Goal: Task Accomplishment & Management: Complete application form

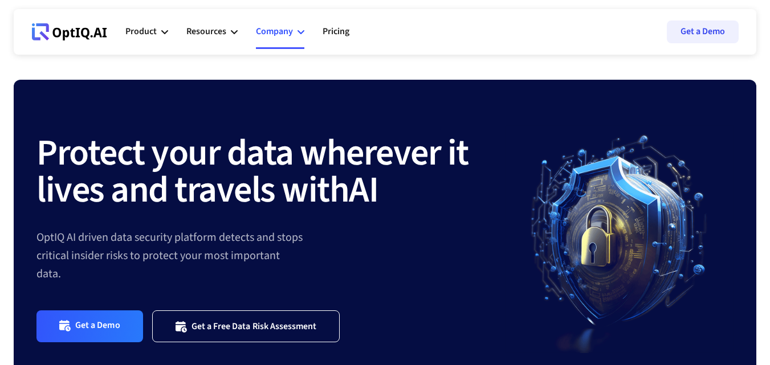
click at [277, 26] on div "Company" at bounding box center [274, 31] width 37 height 15
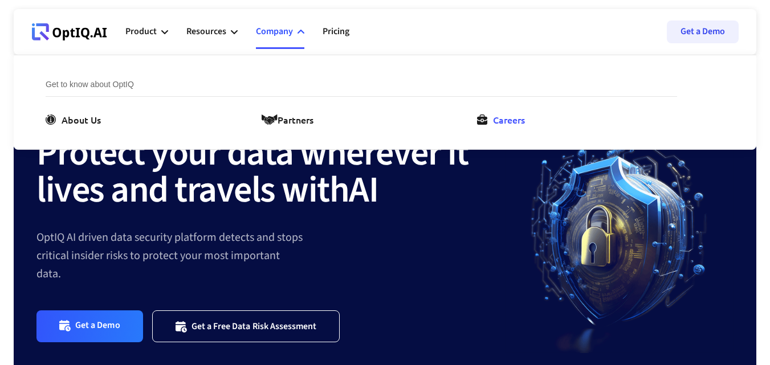
click at [522, 124] on div "Careers" at bounding box center [509, 120] width 32 height 14
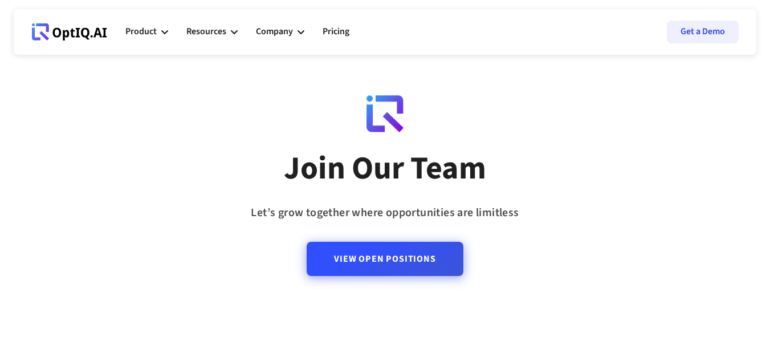
click at [390, 263] on link "View Open Positions" at bounding box center [385, 259] width 156 height 34
click at [369, 254] on link "View Open Positions" at bounding box center [385, 259] width 156 height 34
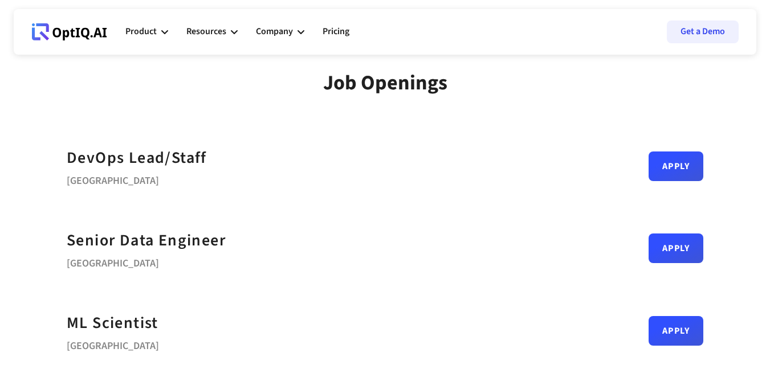
scroll to position [171, 0]
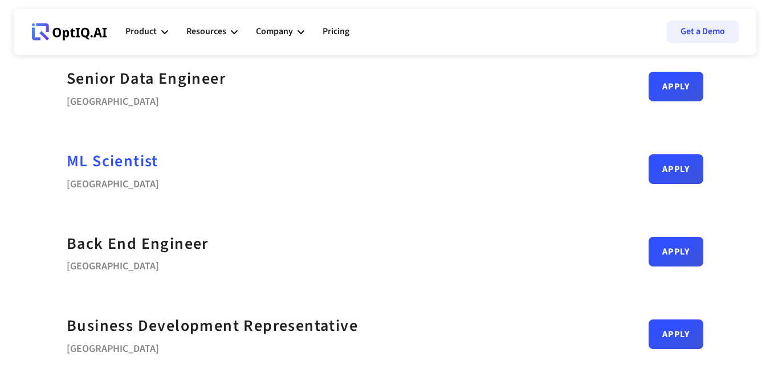
click at [144, 158] on div "ML Scientist" at bounding box center [113, 162] width 92 height 26
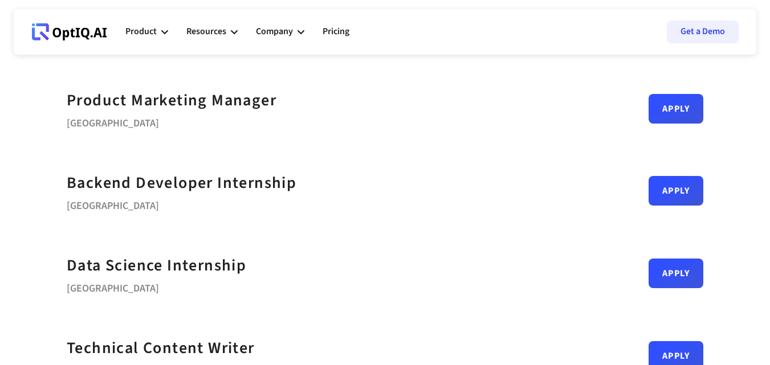
scroll to position [627, 0]
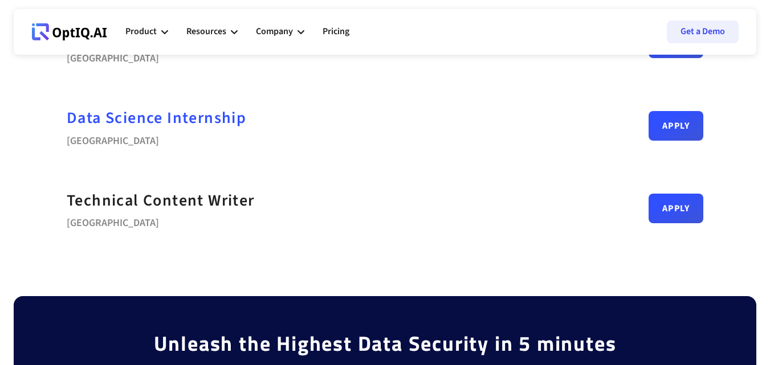
click at [189, 112] on strong "Data Science Internship" at bounding box center [156, 118] width 179 height 23
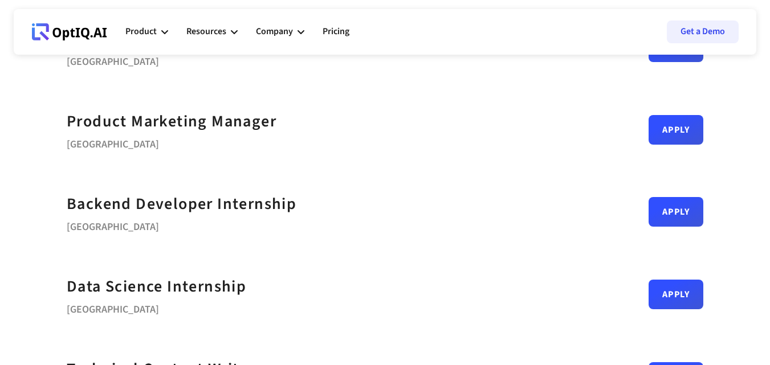
scroll to position [456, 0]
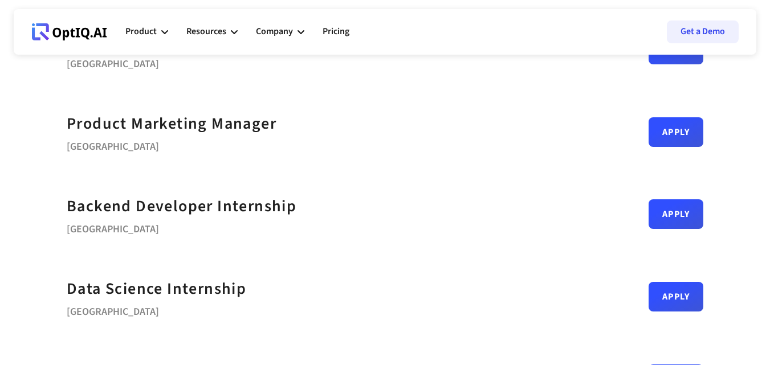
click at [22, 161] on div "DevOps Lead/Staff Bengaluru Apply Senior Data Engineer Bengaluru Apply ML Scien…" at bounding box center [385, 49] width 742 height 742
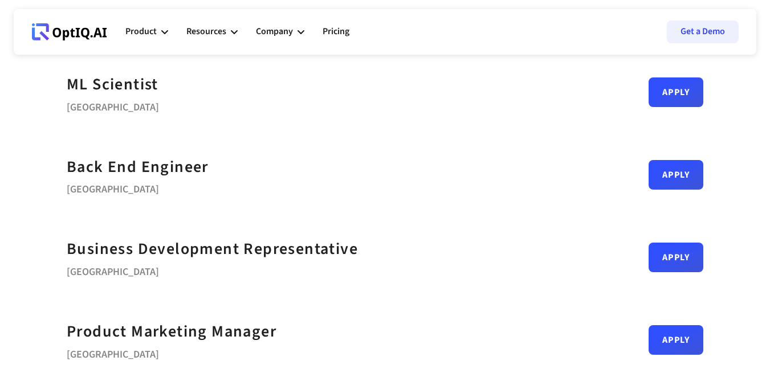
scroll to position [228, 0]
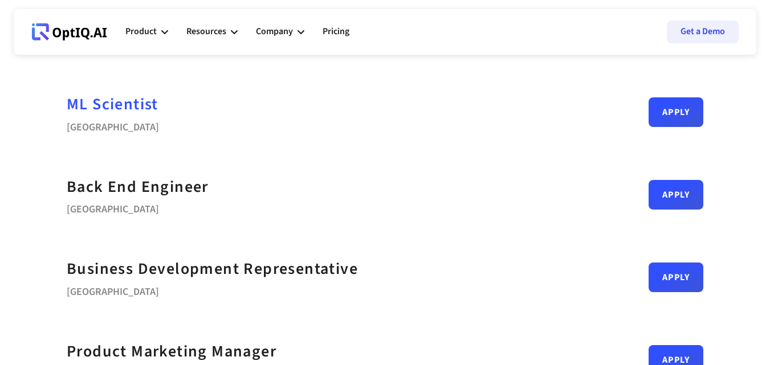
click at [118, 104] on div "ML Scientist" at bounding box center [113, 105] width 92 height 26
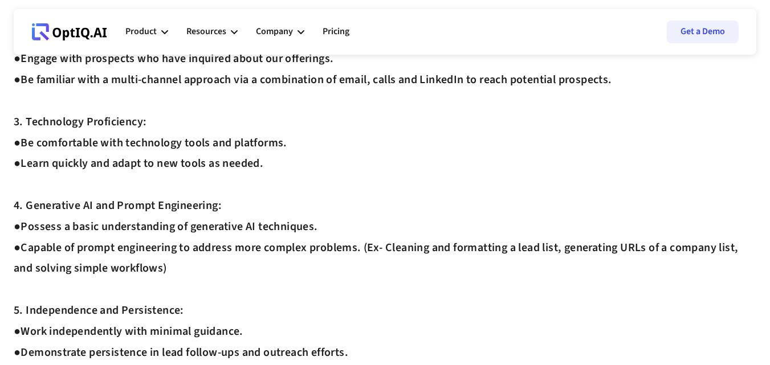
scroll to position [342, 0]
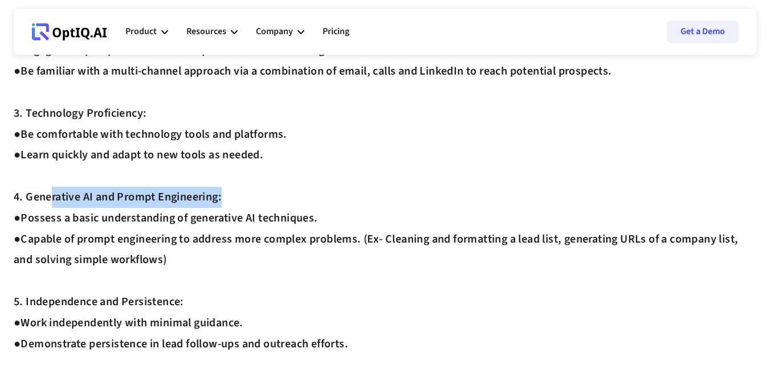
drag, startPoint x: 291, startPoint y: 197, endPoint x: 341, endPoint y: 197, distance: 49.6
click at [341, 197] on div "Job Description: ‍ As SDR, you will play a crucial role in our sales team by id…" at bounding box center [385, 323] width 742 height 1111
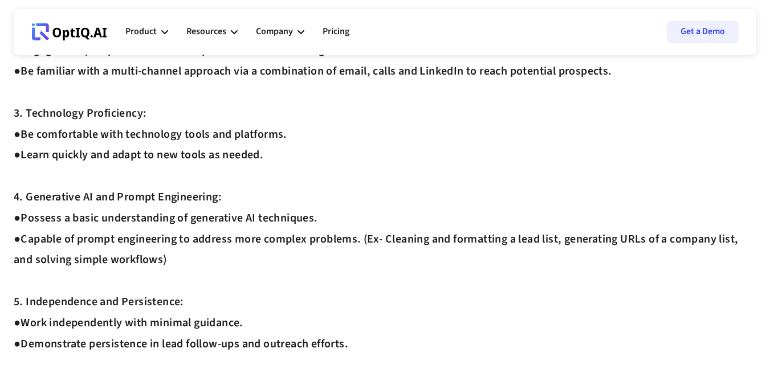
drag, startPoint x: 11, startPoint y: 219, endPoint x: 360, endPoint y: 213, distance: 348.8
click at [360, 213] on div "Business Development Representative Apply Job Description: ‍ As SDR, you will p…" at bounding box center [385, 308] width 770 height 1141
click at [357, 217] on div "Job Description: ‍ As SDR, you will play a crucial role in our sales team by id…" at bounding box center [385, 323] width 742 height 1111
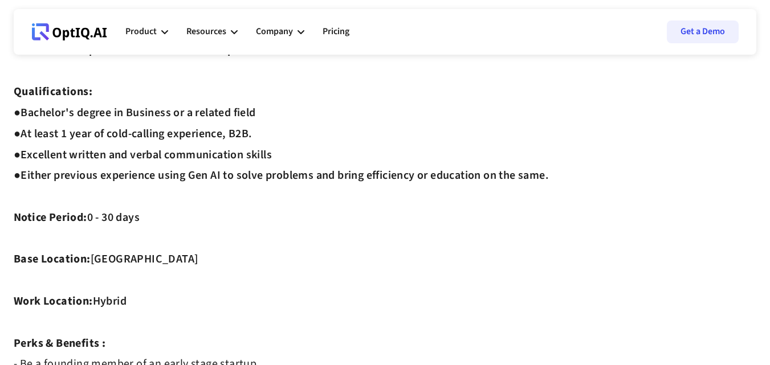
scroll to position [570, 0]
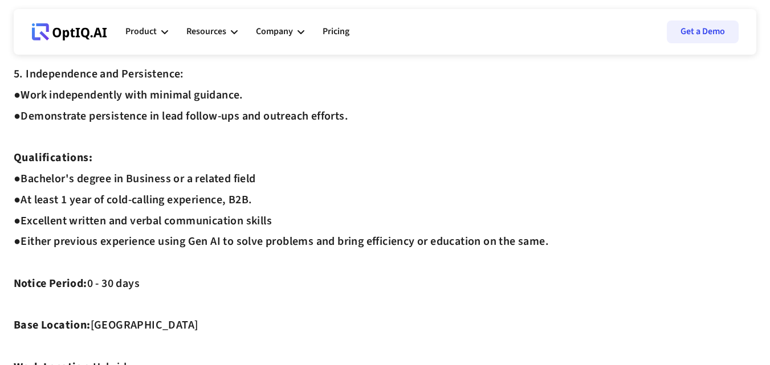
drag, startPoint x: 35, startPoint y: 197, endPoint x: 370, endPoint y: 203, distance: 334.5
click at [370, 203] on div "Job Description: ‍ As SDR, you will play a crucial role in our sales team by id…" at bounding box center [385, 95] width 742 height 1111
drag, startPoint x: 77, startPoint y: 204, endPoint x: 272, endPoint y: 206, distance: 194.3
click at [272, 206] on div "Job Description: ‍ As SDR, you will play a crucial role in our sales team by id…" at bounding box center [385, 95] width 742 height 1111
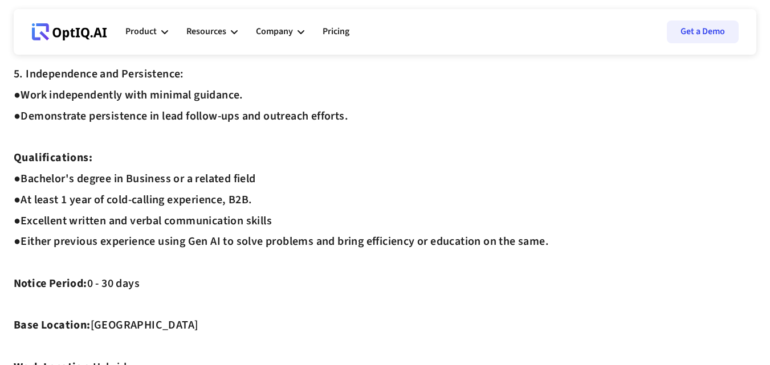
click at [272, 206] on div "Job Description: ‍ As SDR, you will play a crucial role in our sales team by id…" at bounding box center [385, 95] width 742 height 1111
drag, startPoint x: 29, startPoint y: 219, endPoint x: 146, endPoint y: 223, distance: 116.9
click at [146, 223] on div "Job Description: ‍ As SDR, you will play a crucial role in our sales team by id…" at bounding box center [385, 95] width 742 height 1111
click at [146, 224] on div "Job Description: ‍ As SDR, you will play a crucial role in our sales team by id…" at bounding box center [385, 95] width 742 height 1111
drag, startPoint x: 182, startPoint y: 183, endPoint x: 235, endPoint y: 185, distance: 53.6
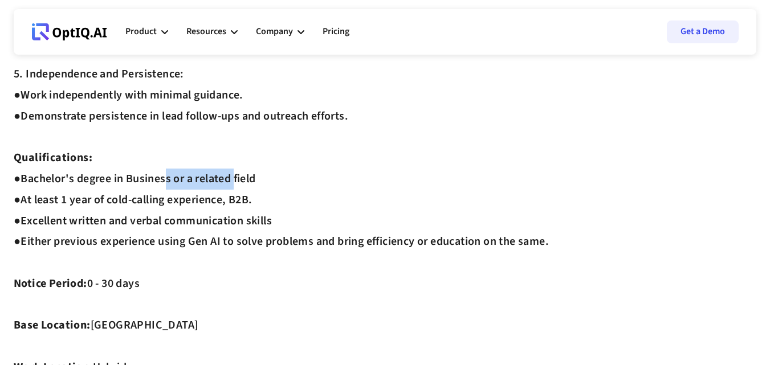
click at [235, 185] on div "Job Description: ‍ As SDR, you will play a crucial role in our sales team by id…" at bounding box center [385, 95] width 742 height 1111
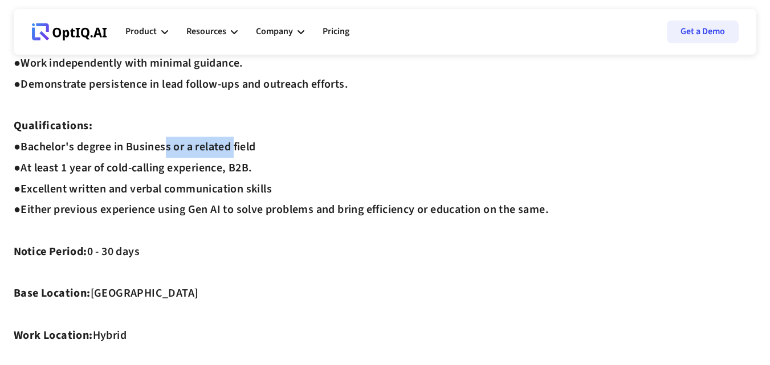
scroll to position [627, 0]
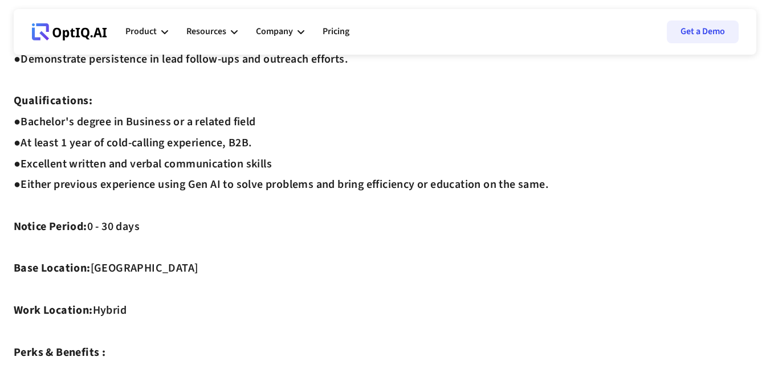
click at [140, 206] on div "Job Description: ‍ As SDR, you will play a crucial role in our sales team by id…" at bounding box center [385, 38] width 742 height 1111
drag, startPoint x: 83, startPoint y: 219, endPoint x: 192, endPoint y: 222, distance: 108.9
click at [192, 222] on div "Job Description: ‍ As SDR, you will play a crucial role in our sales team by id…" at bounding box center [385, 38] width 742 height 1111
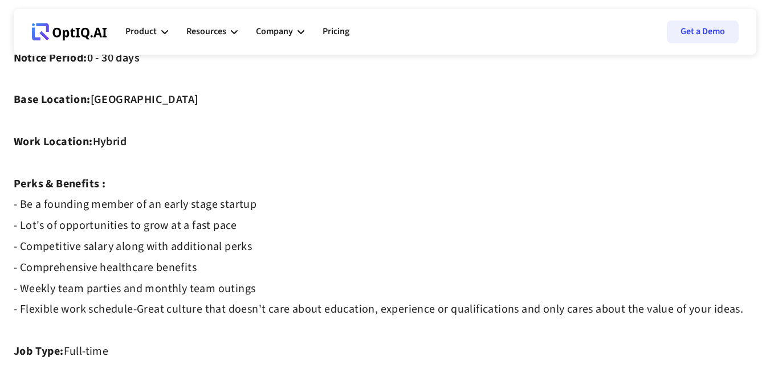
scroll to position [798, 0]
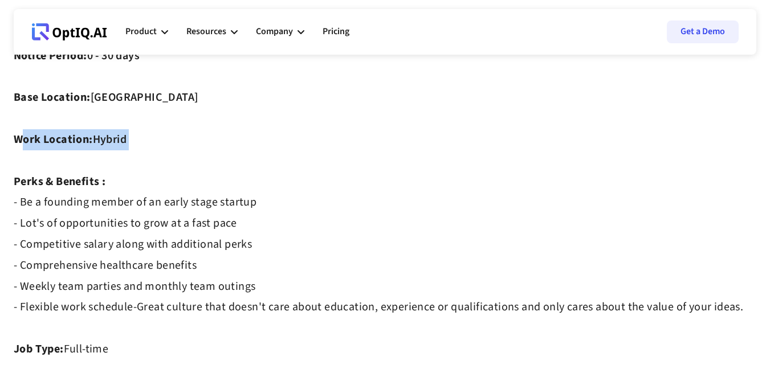
drag, startPoint x: 19, startPoint y: 143, endPoint x: 316, endPoint y: 167, distance: 298.4
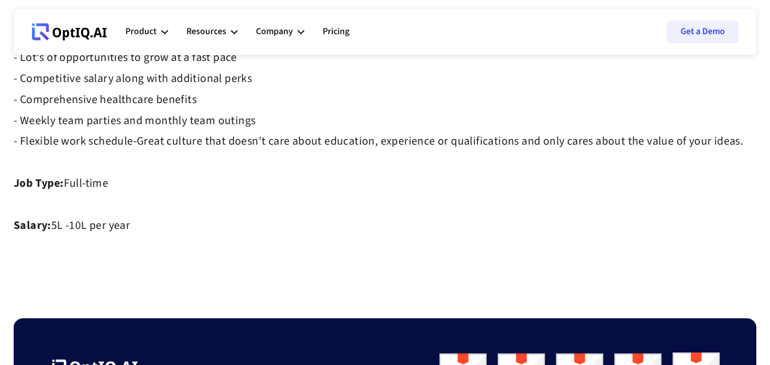
scroll to position [969, 0]
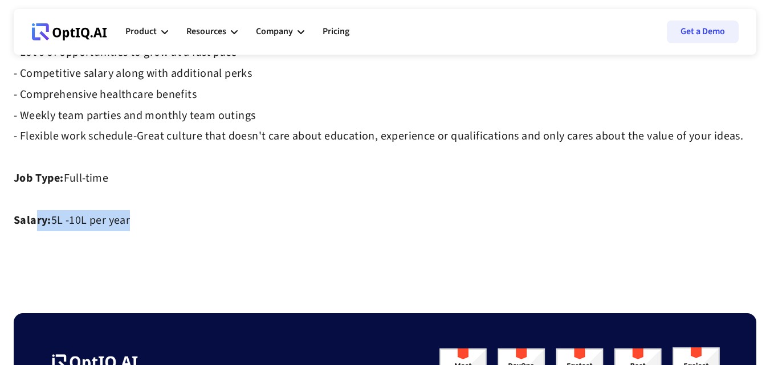
drag, startPoint x: 36, startPoint y: 223, endPoint x: 260, endPoint y: 230, distance: 223.4
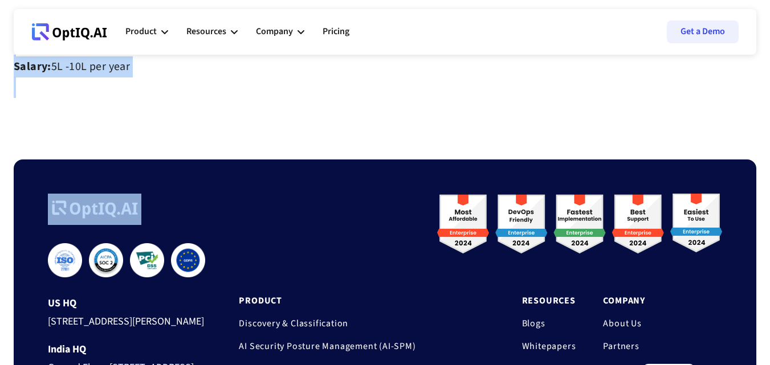
scroll to position [1051, 0]
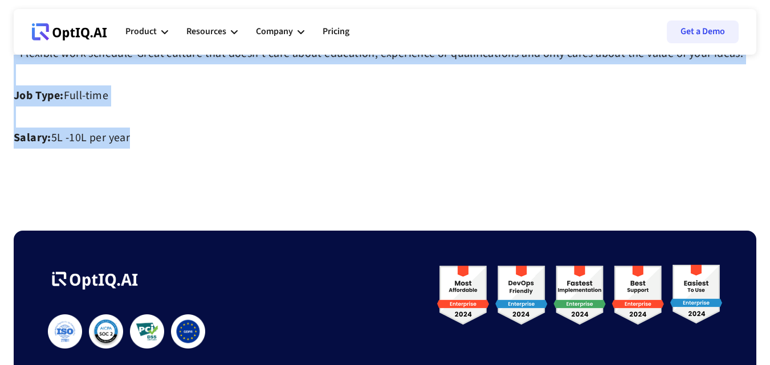
drag, startPoint x: 10, startPoint y: 87, endPoint x: 134, endPoint y: 137, distance: 134.0
copy div "Business Development Representative Apply Job Description: ‍ As SDR, you will p…"
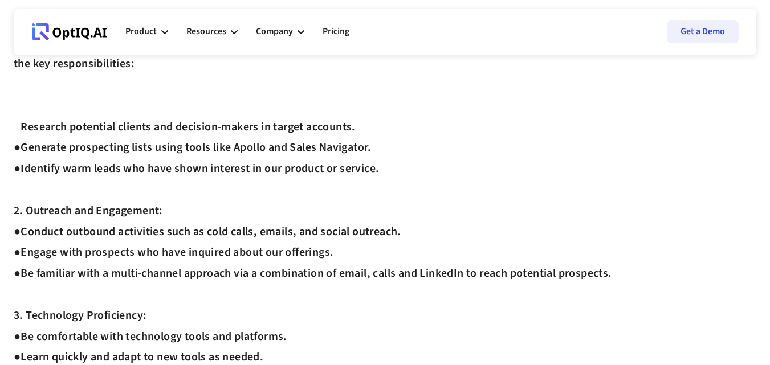
scroll to position [0, 0]
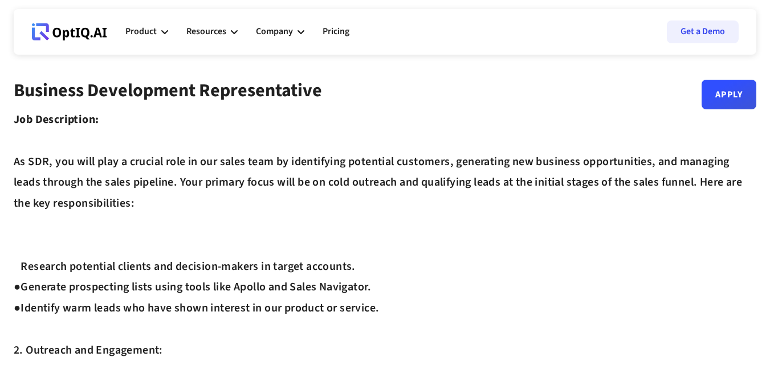
click at [737, 91] on link "Apply" at bounding box center [728, 90] width 55 height 30
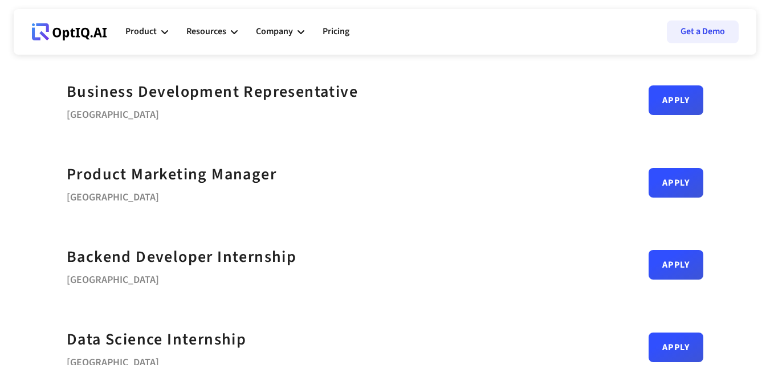
scroll to position [513, 0]
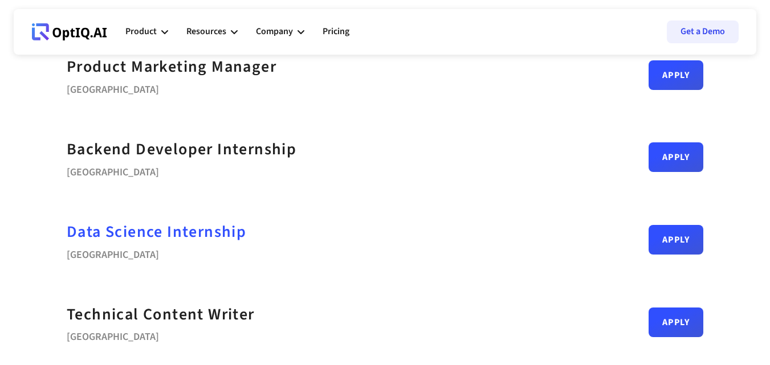
click at [177, 226] on strong "Data Science Internship" at bounding box center [156, 232] width 179 height 23
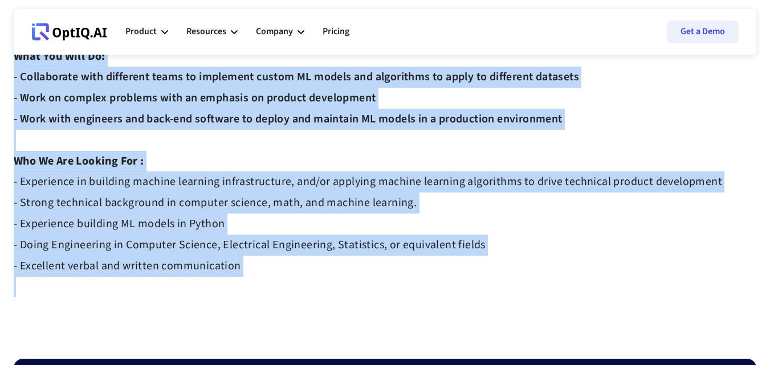
scroll to position [399, 0]
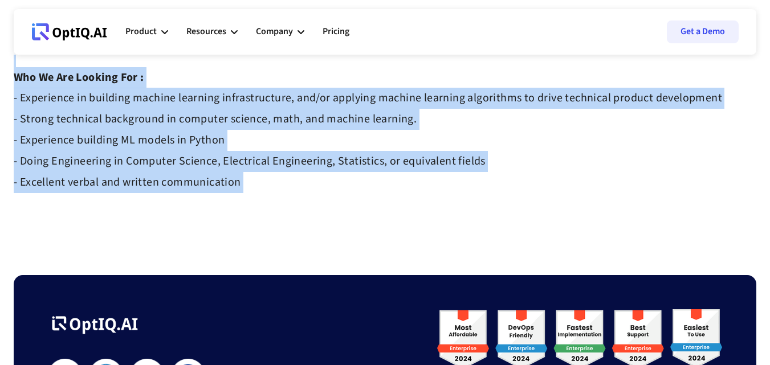
drag, startPoint x: 10, startPoint y: 88, endPoint x: 309, endPoint y: 152, distance: 306.4
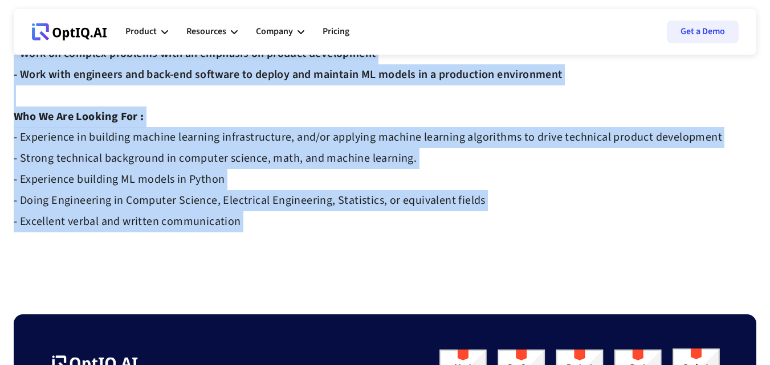
scroll to position [342, 0]
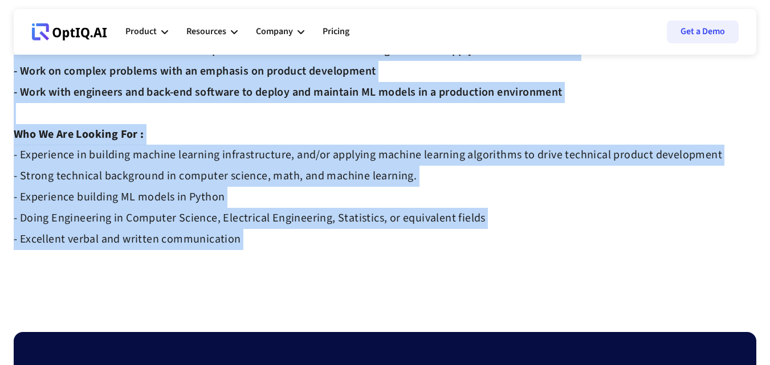
copy div "Lore Ipsumdo Sitametcon Adipi El SedDO, ei'te incididu utl ET-dolorem aliquaeni…"
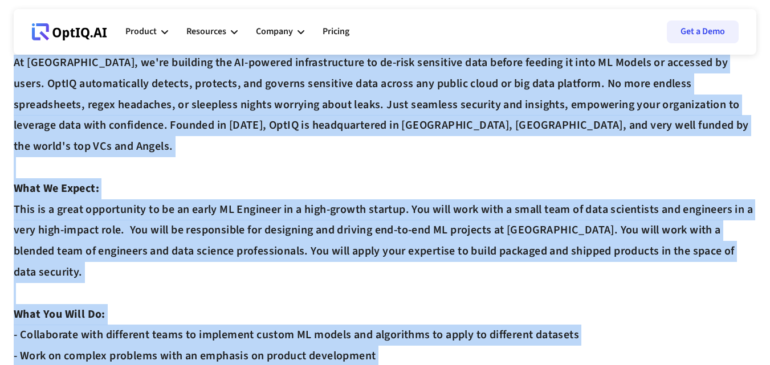
scroll to position [0, 0]
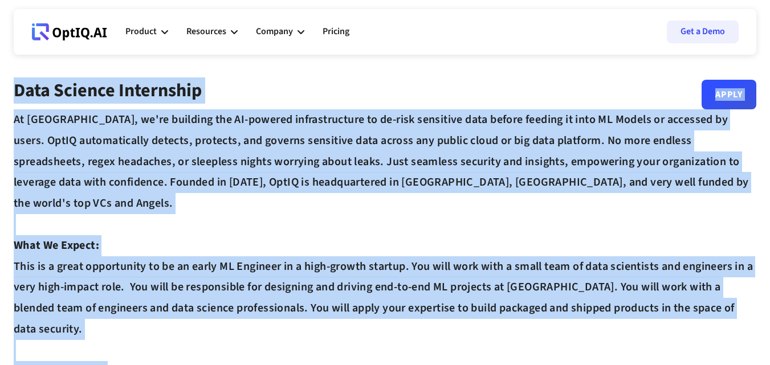
click at [536, 109] on div "Data Science Internship Apply" at bounding box center [385, 95] width 742 height 30
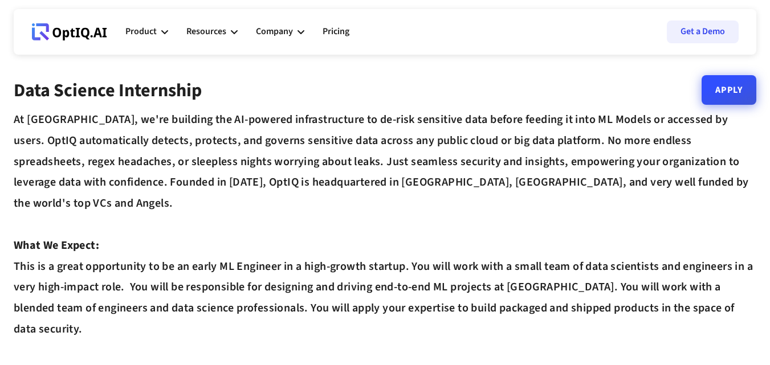
click at [716, 97] on link "Apply" at bounding box center [728, 90] width 55 height 30
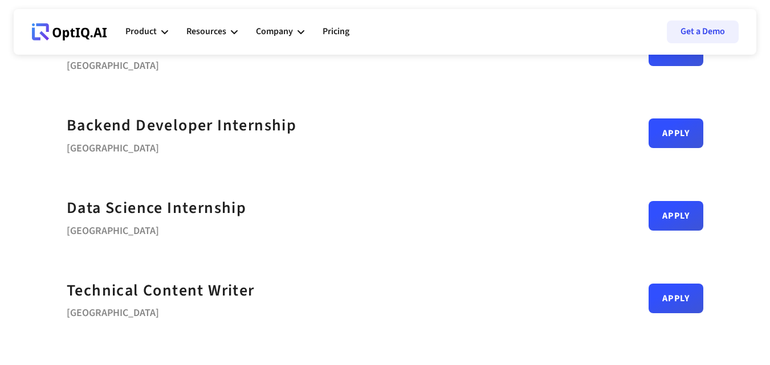
scroll to position [529, 0]
